Goal: Task Accomplishment & Management: Complete application form

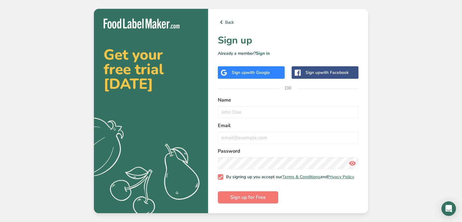
click at [413, 109] on div "Get your free trial [DATE] .a{fill:#f5f3ed;} Back Sign up Already a member? Sig…" at bounding box center [231, 111] width 462 height 222
click at [241, 69] on div "Sign up with Google" at bounding box center [251, 72] width 38 height 6
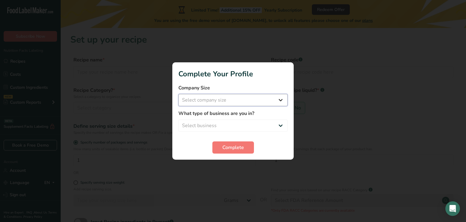
click at [189, 100] on select "Select company size Fewer than 10 Employees 10 to 50 Employees 51 to 500 Employ…" at bounding box center [232, 100] width 109 height 12
select select "1"
click at [178, 94] on select "Select company size Fewer than 10 Employees 10 to 50 Employees 51 to 500 Employ…" at bounding box center [232, 100] width 109 height 12
click at [183, 122] on select "Select business Packaged Food Manufacturer Restaurant & Cafe Bakery Meal Plans …" at bounding box center [232, 125] width 109 height 12
select select "8"
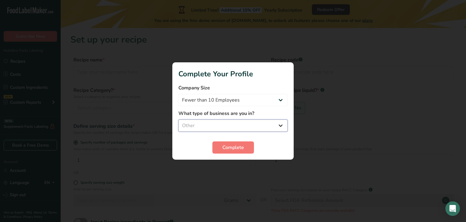
click at [178, 119] on select "Select business Packaged Food Manufacturer Restaurant & Cafe Bakery Meal Plans …" at bounding box center [232, 125] width 109 height 12
click at [224, 147] on span "Complete" at bounding box center [233, 147] width 22 height 7
